Goal: Information Seeking & Learning: Compare options

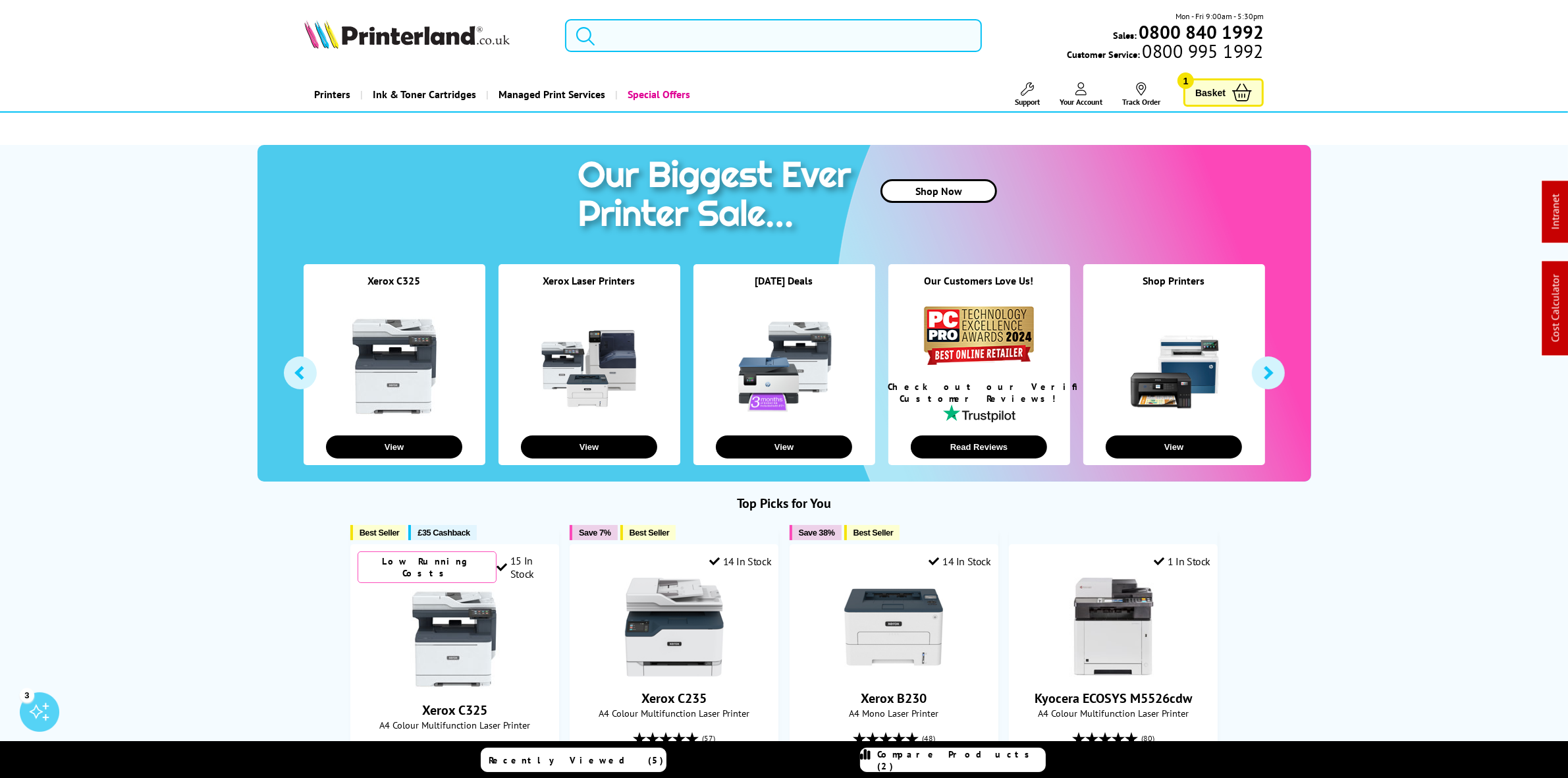
click at [660, 34] on input "search" at bounding box center [773, 35] width 416 height 33
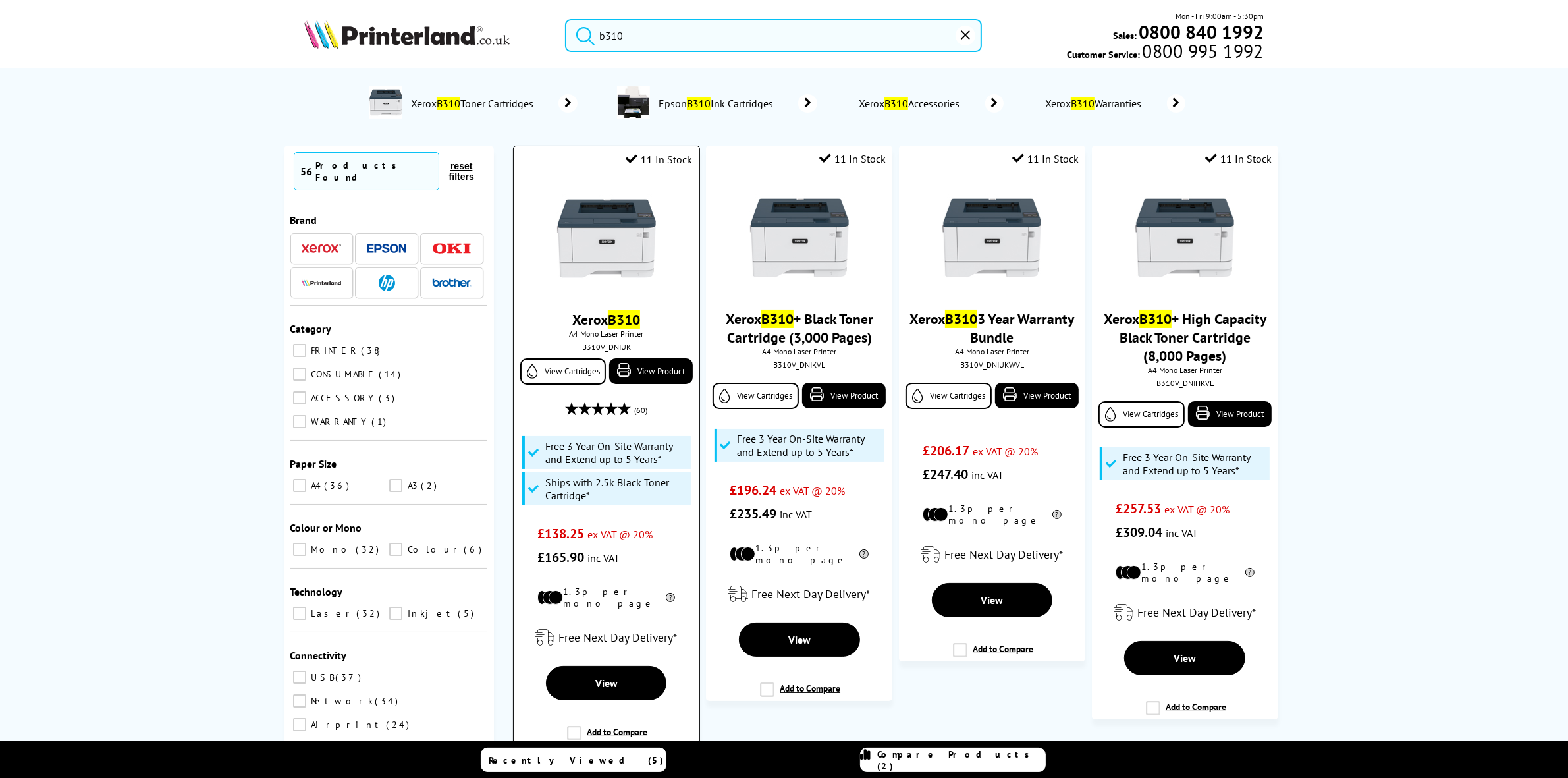
type input "b310"
click at [584, 206] on img at bounding box center [607, 239] width 99 height 99
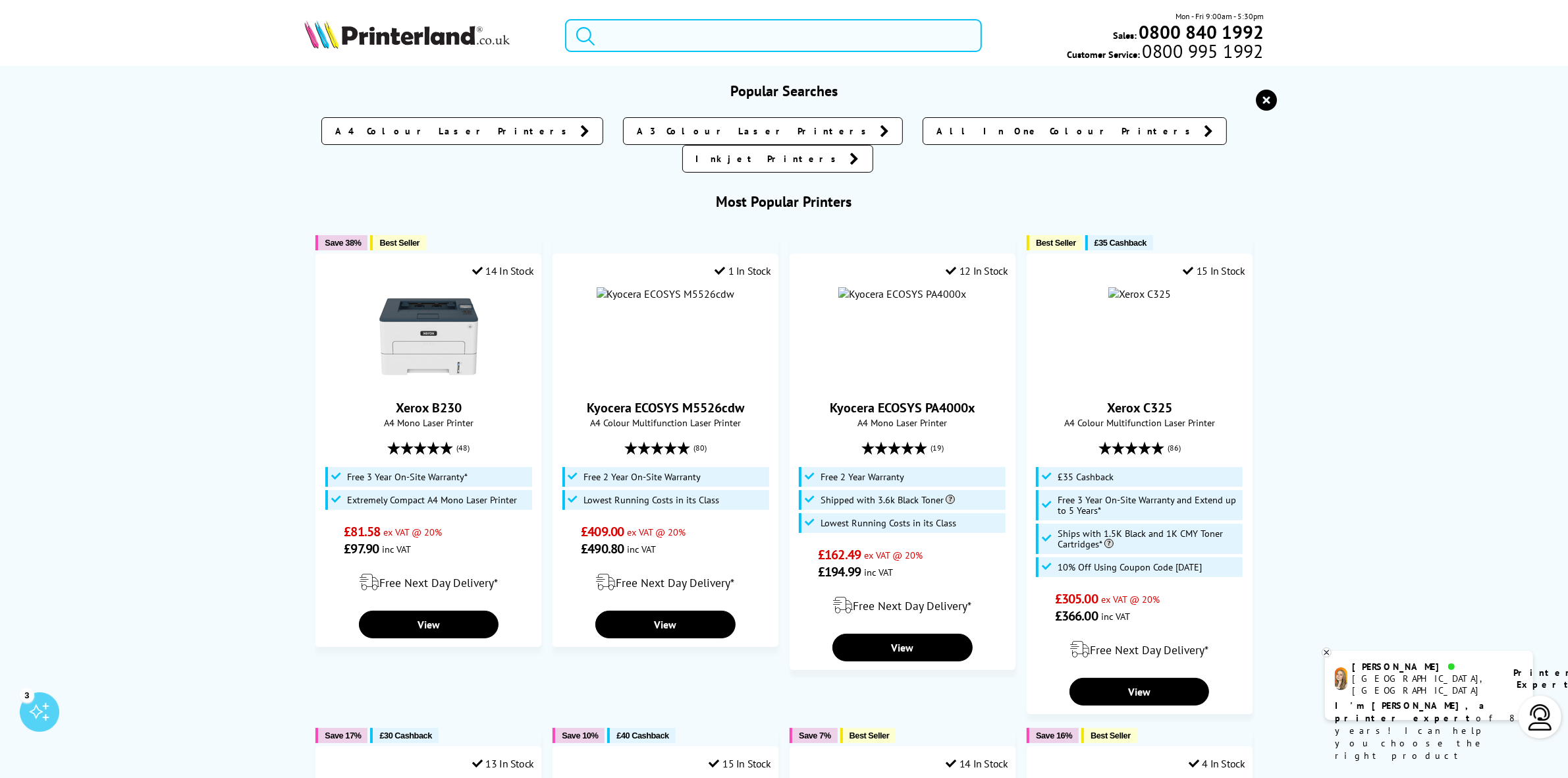
click at [654, 36] on input "search" at bounding box center [773, 35] width 416 height 33
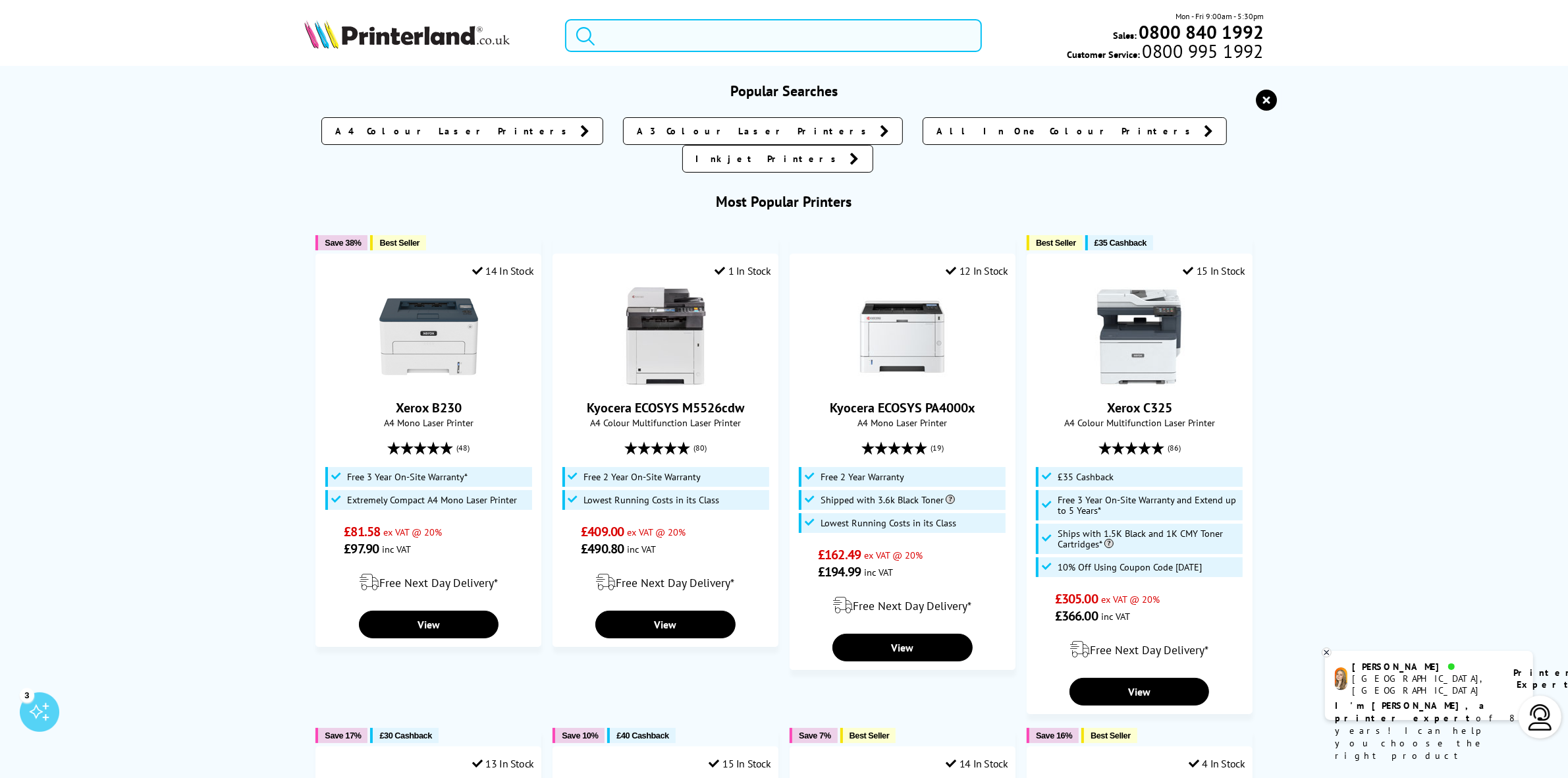
paste input "B310"
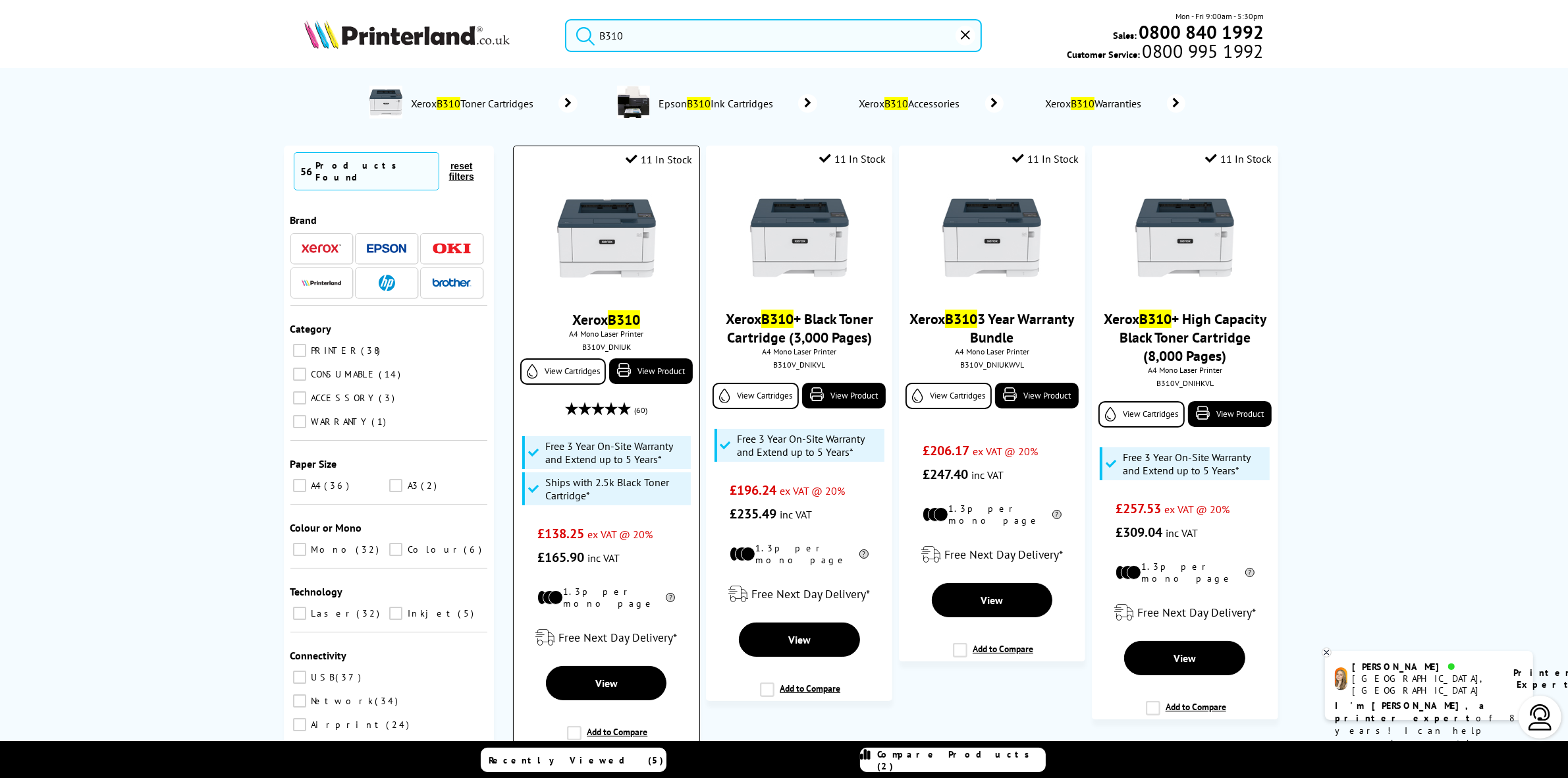
click at [606, 350] on div "B310V_DNIUK" at bounding box center [605, 347] width 165 height 10
copy div "B310V_DNIUK"
click at [640, 55] on div "B310 Mon - Fri 9:00am - 5:30pm Sales: 0800 840 1992 Customer Service: 0800 995 …" at bounding box center [784, 38] width 1054 height 58
click at [648, 49] on input "B310" at bounding box center [773, 35] width 416 height 33
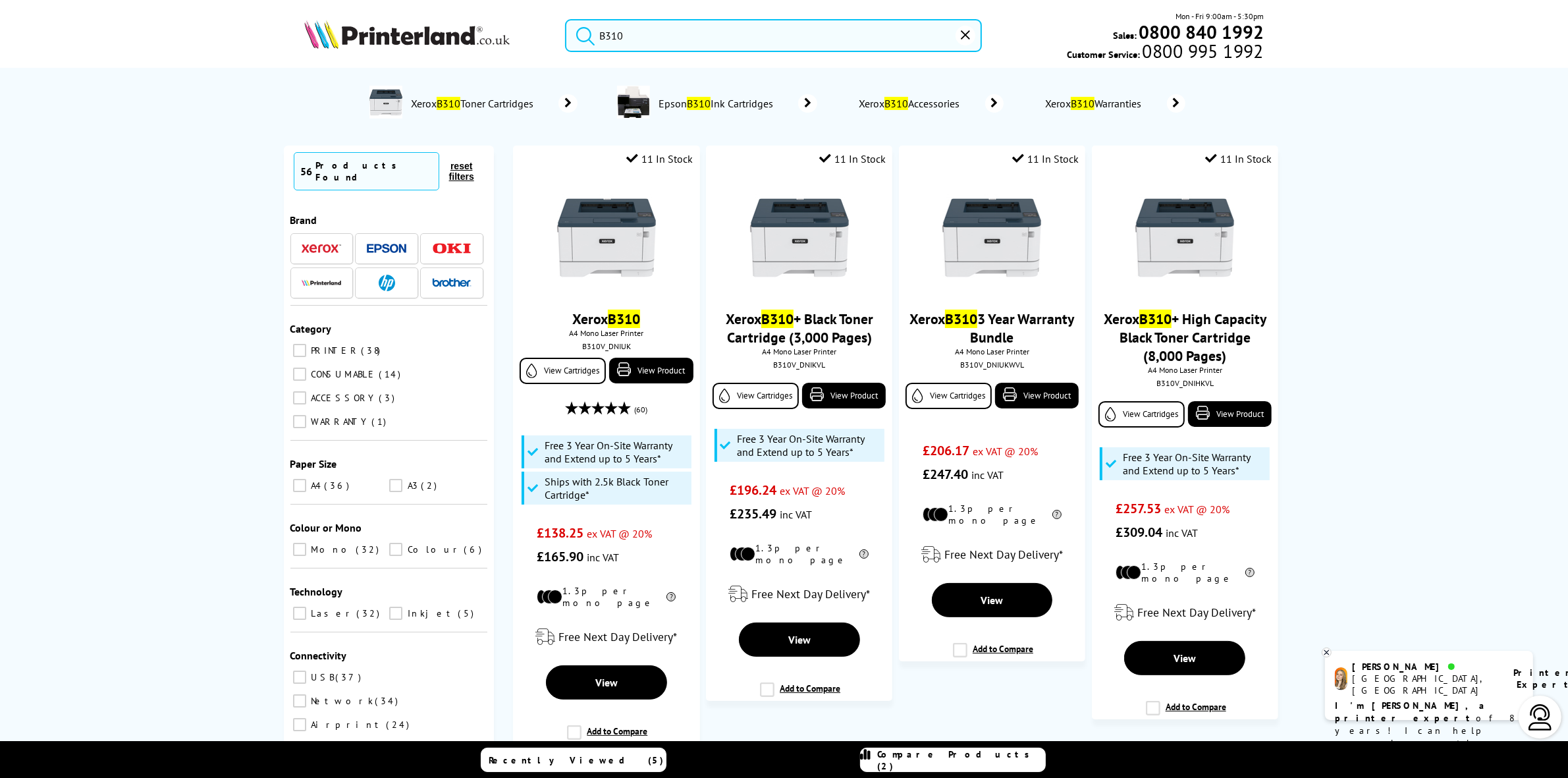
click at [648, 49] on input "B310" at bounding box center [773, 35] width 416 height 33
paste input "562"
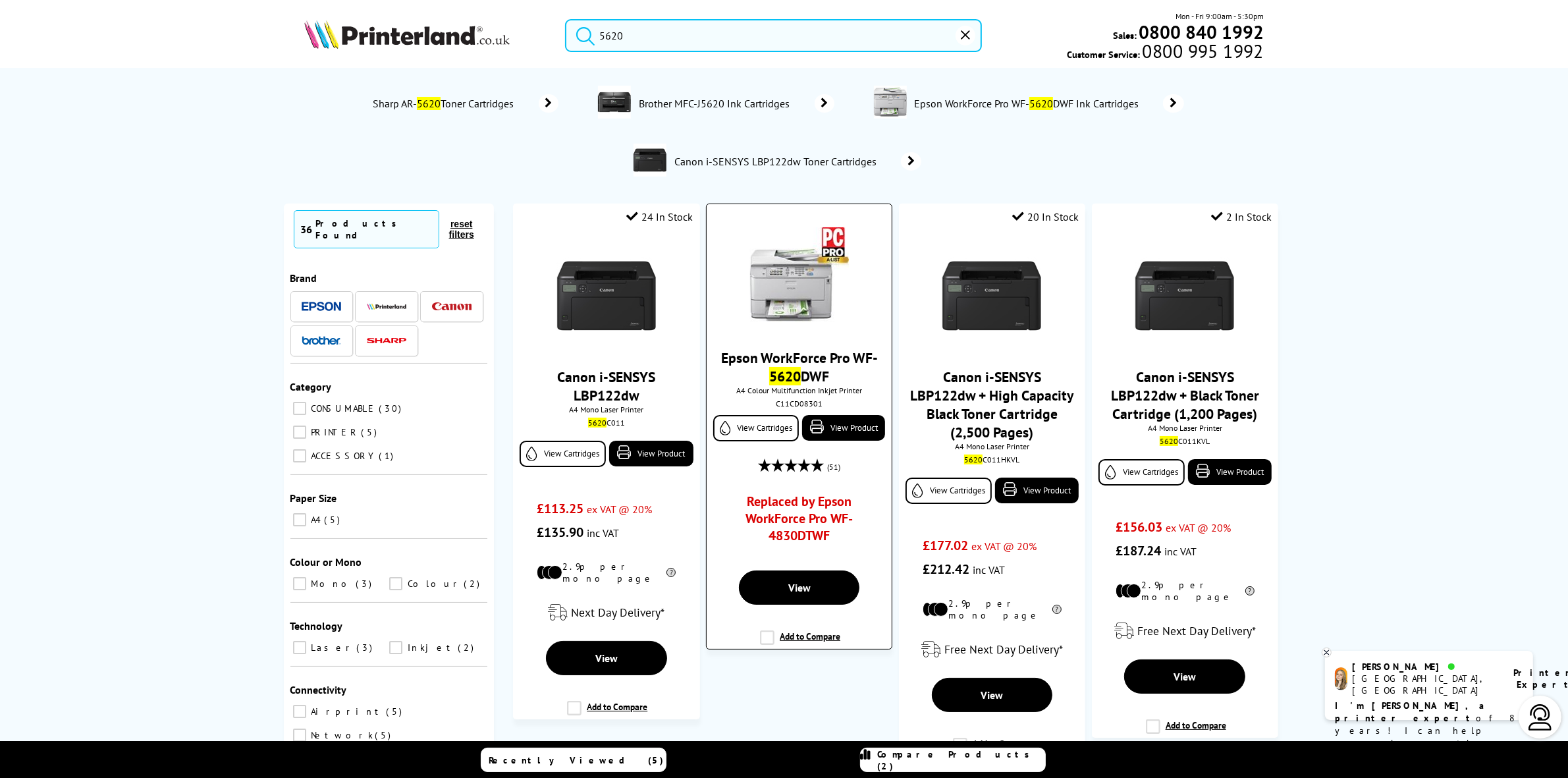
type input "5620"
click at [814, 294] on img at bounding box center [799, 277] width 99 height 99
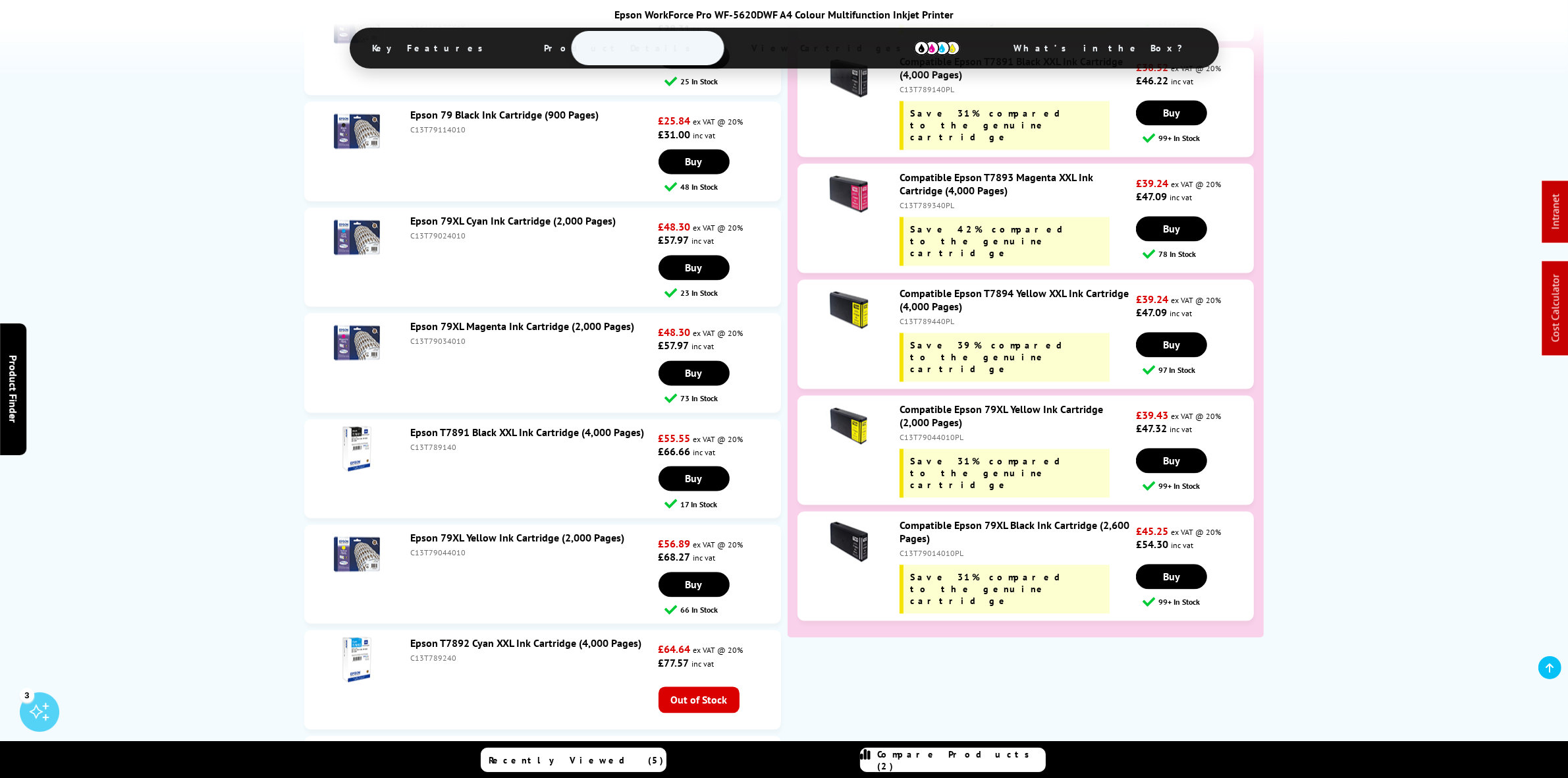
scroll to position [3212, 0]
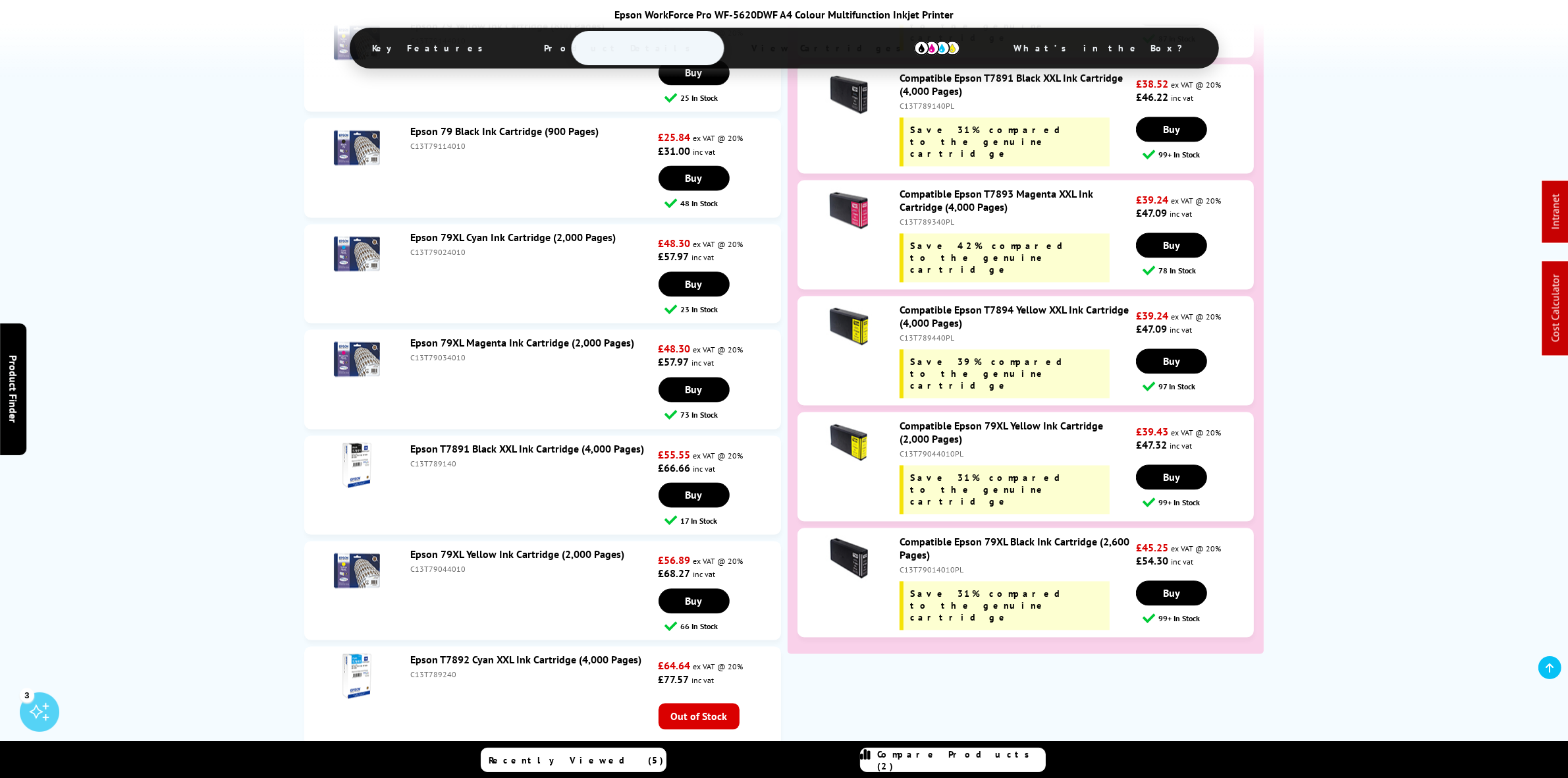
click at [443, 257] on div "C13T79024010" at bounding box center [532, 252] width 245 height 10
copy div "C13T79024010"
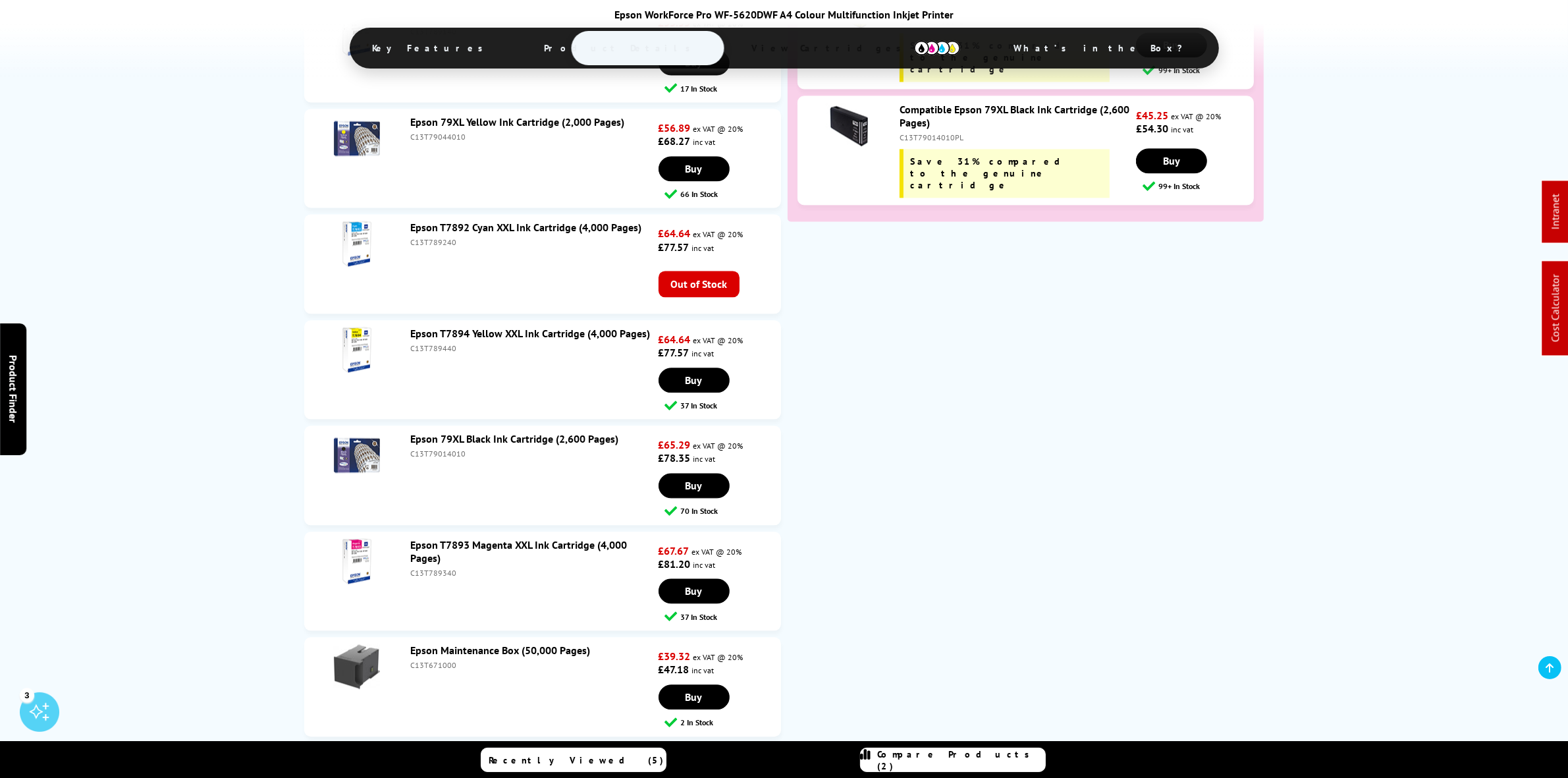
scroll to position [3706, 0]
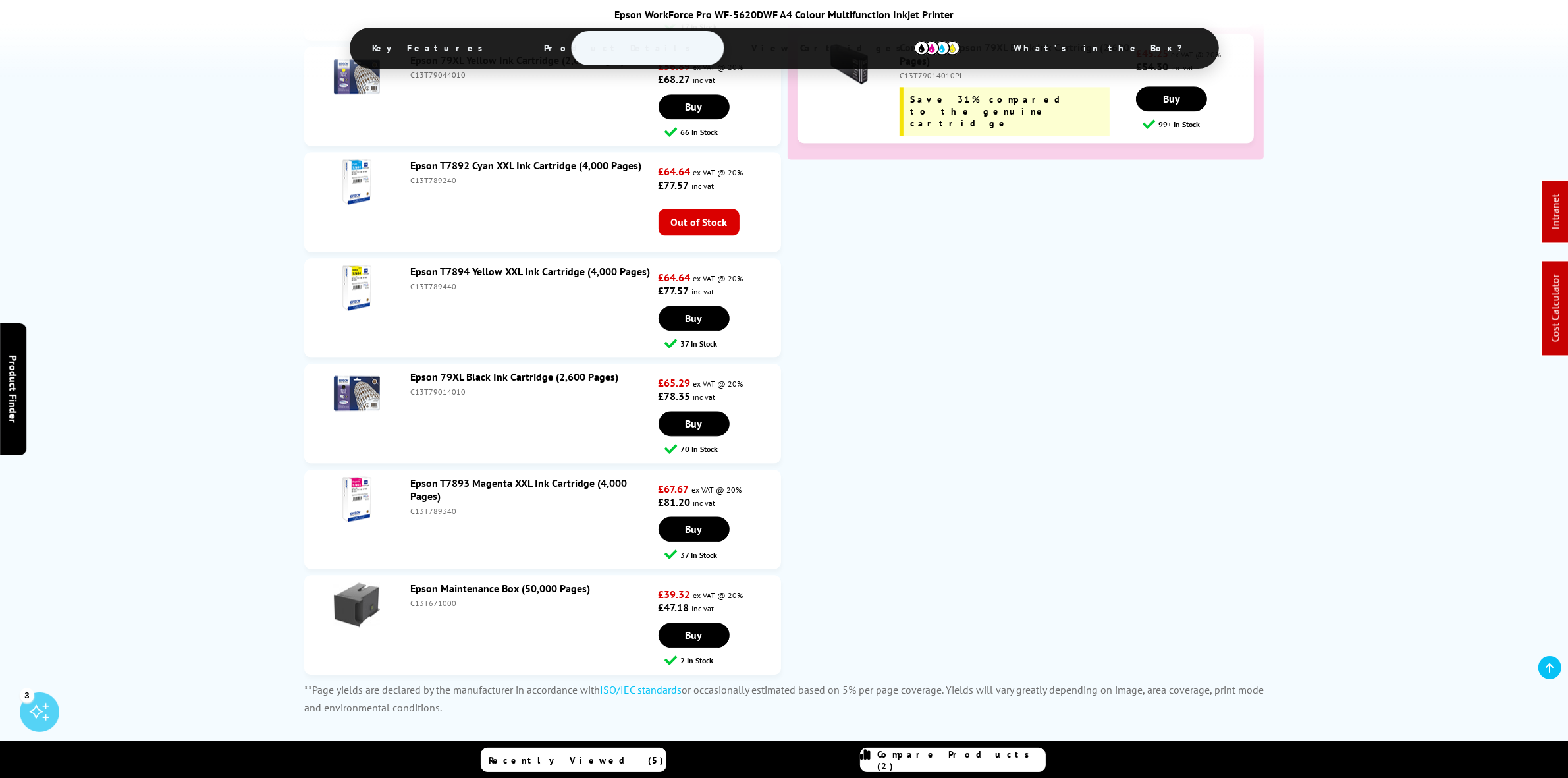
click at [429, 397] on div "C13T79014010" at bounding box center [532, 392] width 245 height 10
copy div "C13T79014010"
